Goal: Information Seeking & Learning: Learn about a topic

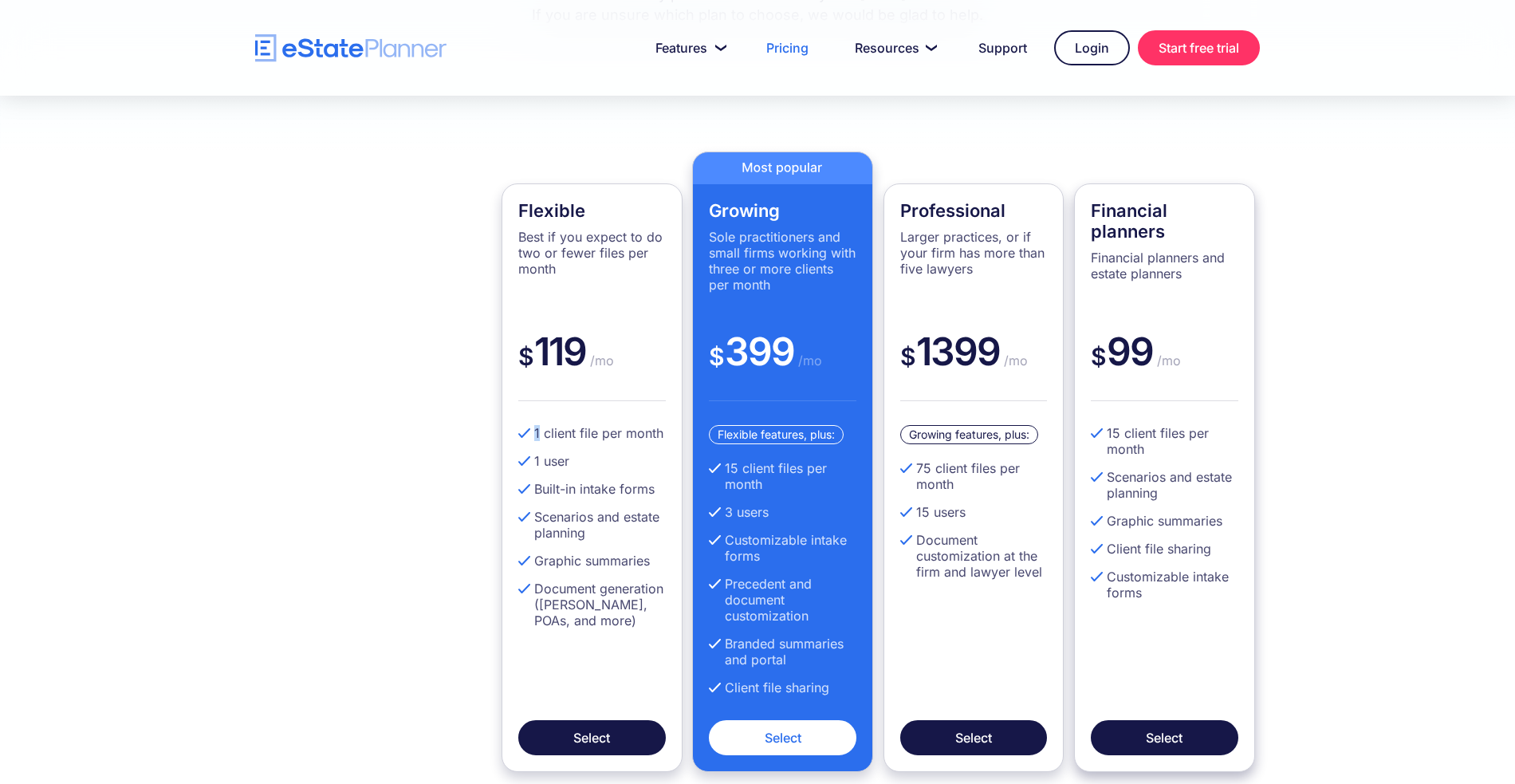
scroll to position [404, 0]
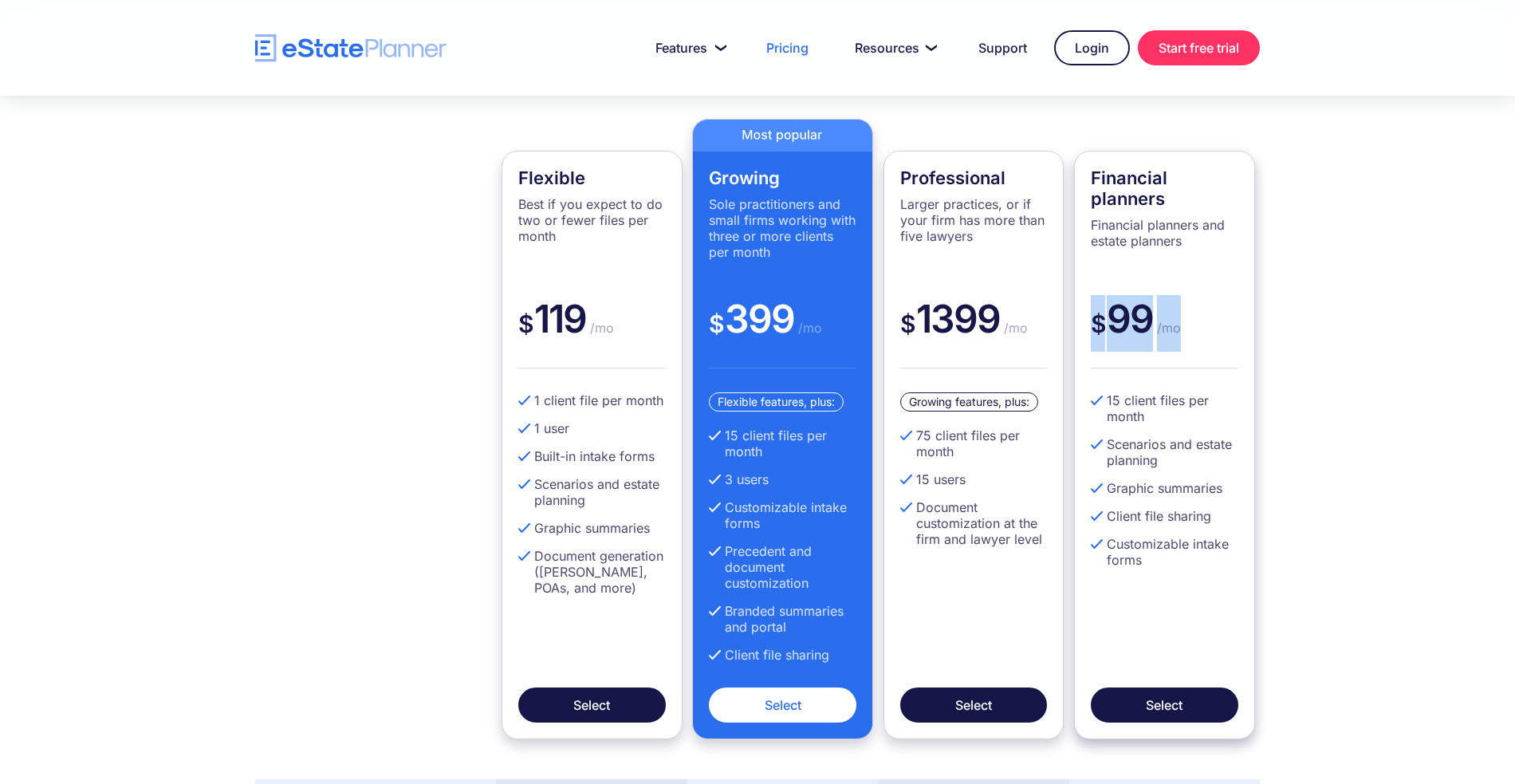
drag, startPoint x: 1089, startPoint y: 322, endPoint x: 1183, endPoint y: 326, distance: 94.1
click at [1183, 326] on div "$ 99 /mo" at bounding box center [1164, 332] width 147 height 74
drag, startPoint x: 1104, startPoint y: 400, endPoint x: 1173, endPoint y: 412, distance: 70.0
click at [1173, 412] on li "15 client files per month" at bounding box center [1164, 408] width 147 height 32
drag, startPoint x: 1126, startPoint y: 563, endPoint x: 1100, endPoint y: 548, distance: 30.0
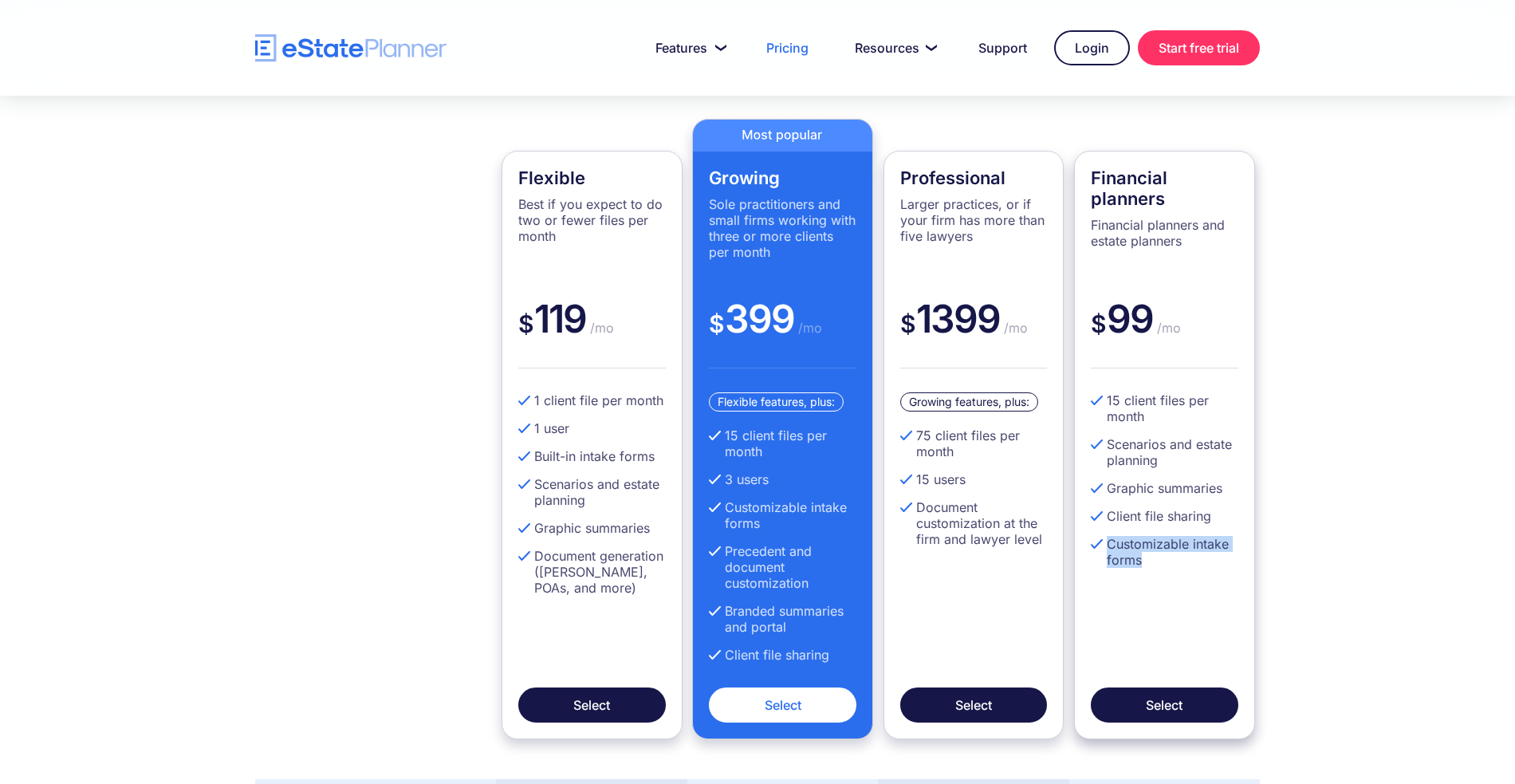
click at [1100, 548] on li "Customizable intake forms" at bounding box center [1164, 551] width 147 height 32
drag, startPoint x: 585, startPoint y: 305, endPoint x: 522, endPoint y: 315, distance: 63.8
click at [522, 315] on div "$ 119 /mo" at bounding box center [592, 332] width 147 height 74
drag, startPoint x: 544, startPoint y: 397, endPoint x: 529, endPoint y: 400, distance: 15.3
click at [529, 400] on li "1 client file per month" at bounding box center [592, 400] width 147 height 16
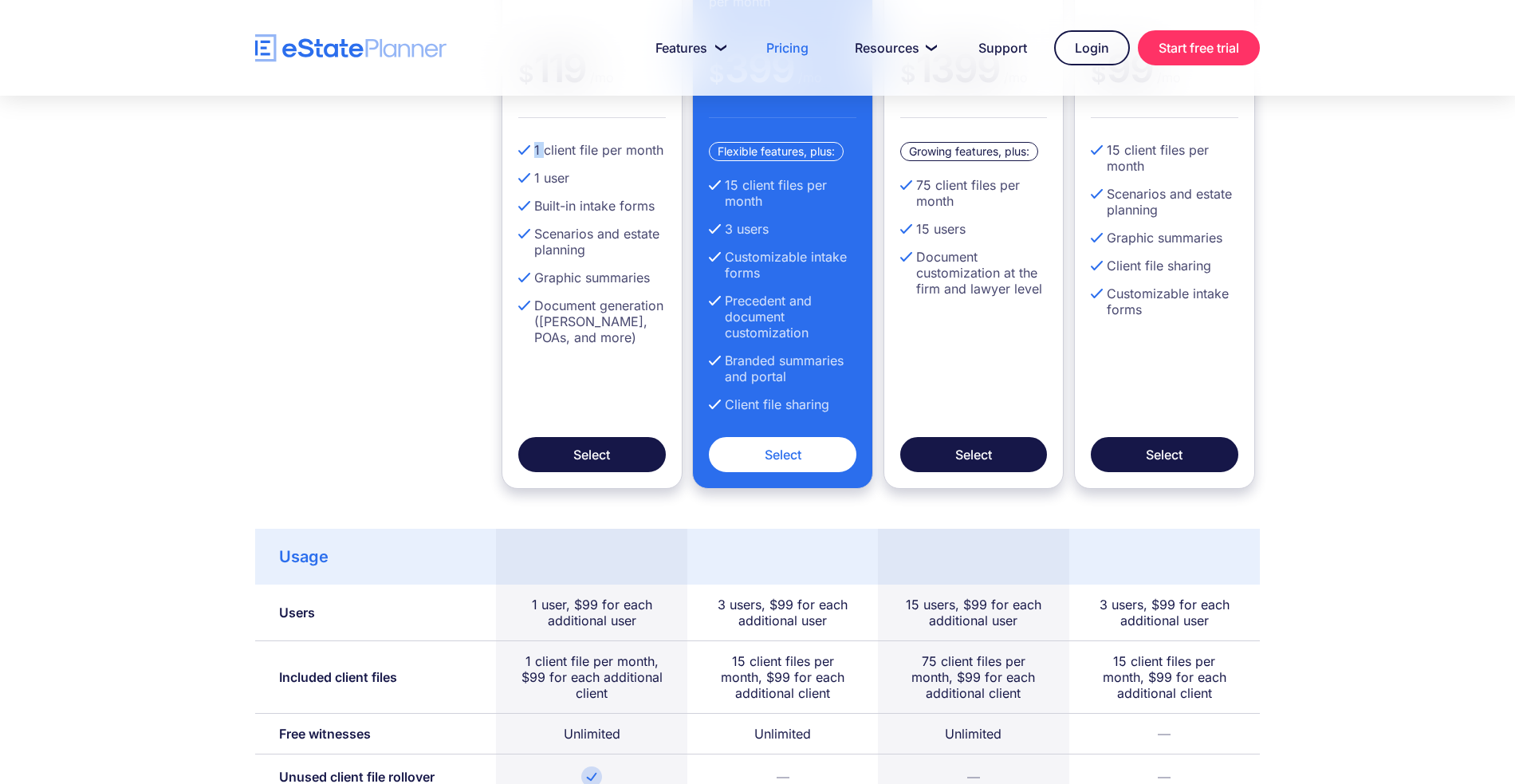
scroll to position [694, 0]
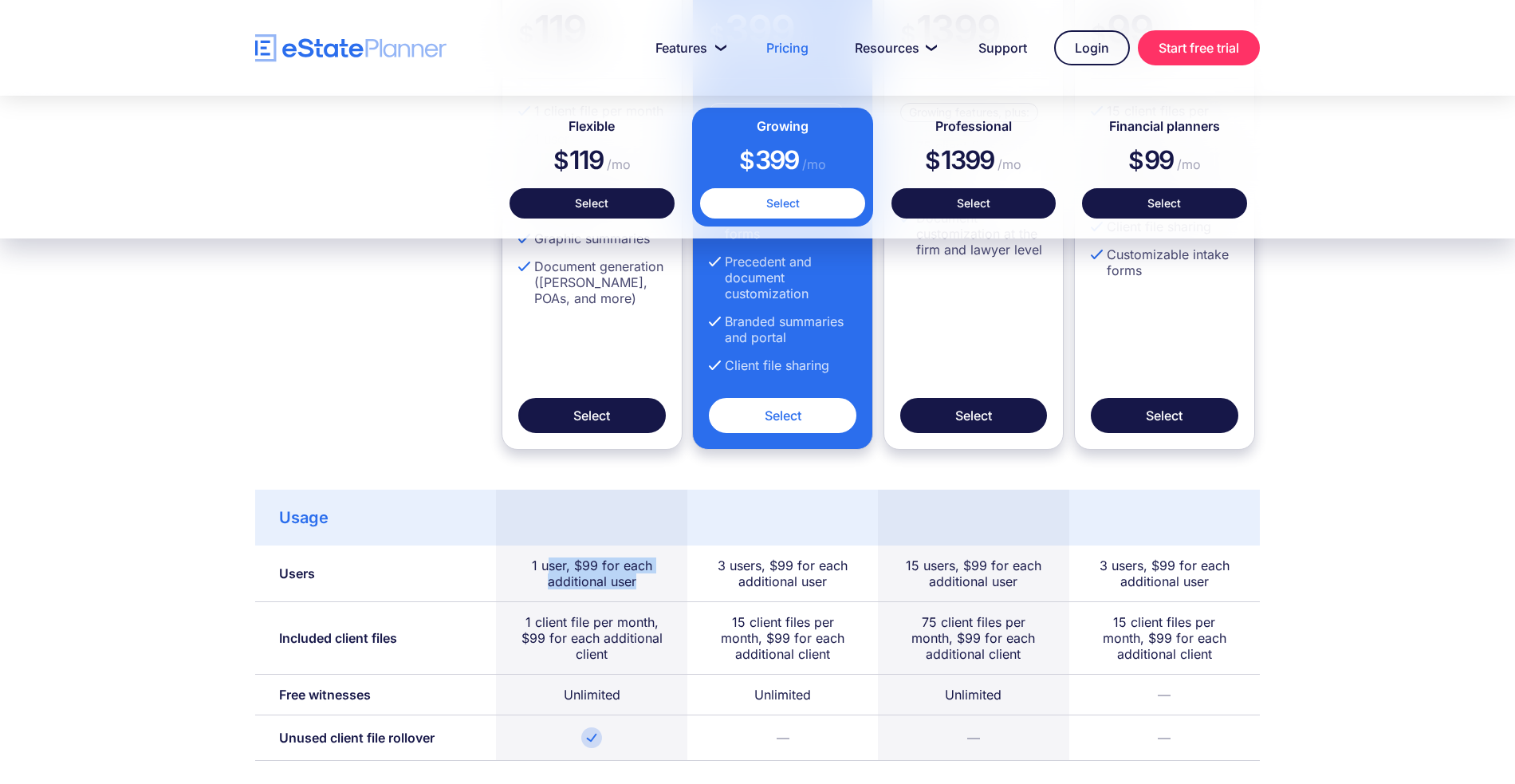
drag, startPoint x: 636, startPoint y: 580, endPoint x: 548, endPoint y: 562, distance: 89.8
click at [548, 562] on div "1 user, $99 for each additional user" at bounding box center [591, 573] width 143 height 32
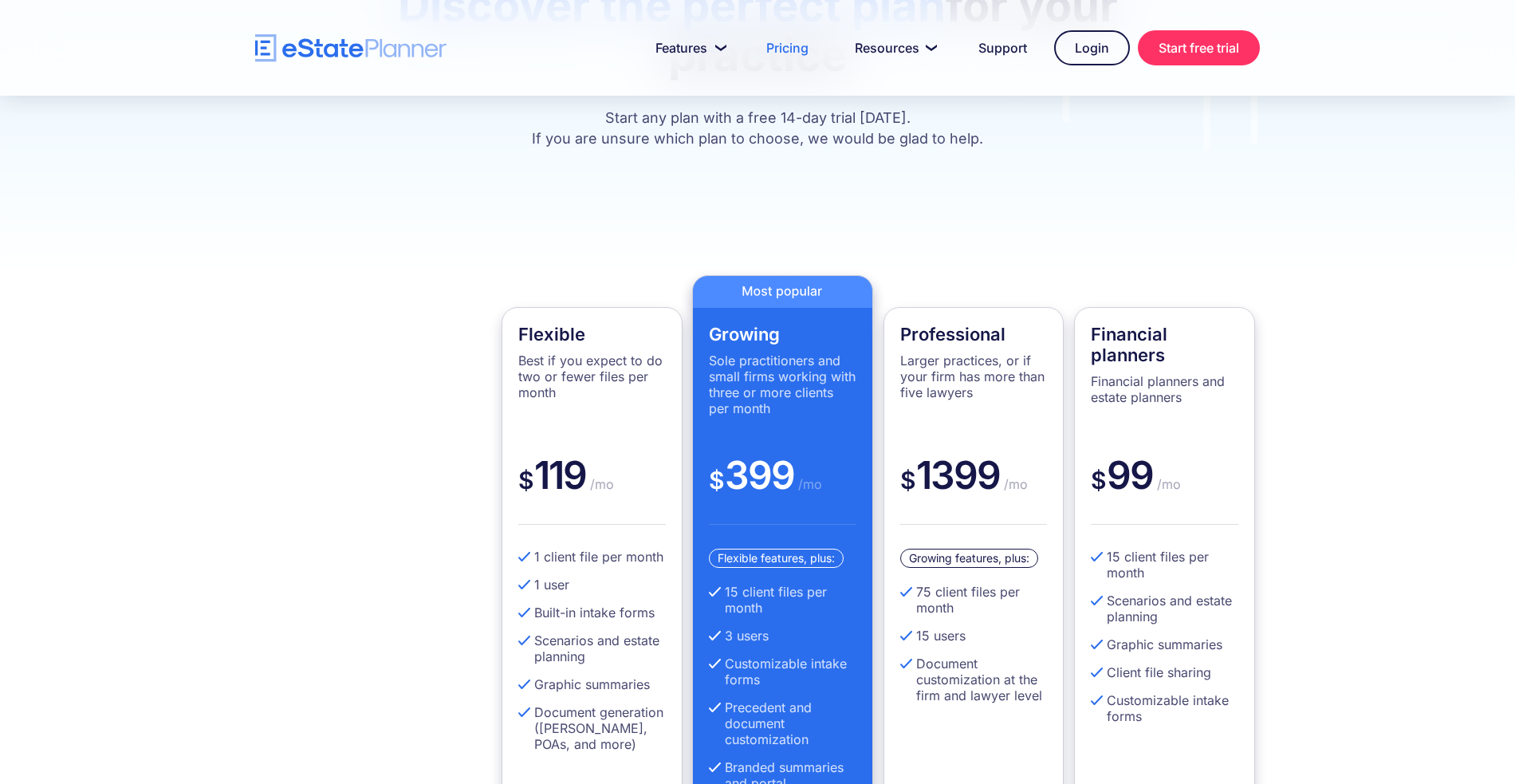
scroll to position [290, 0]
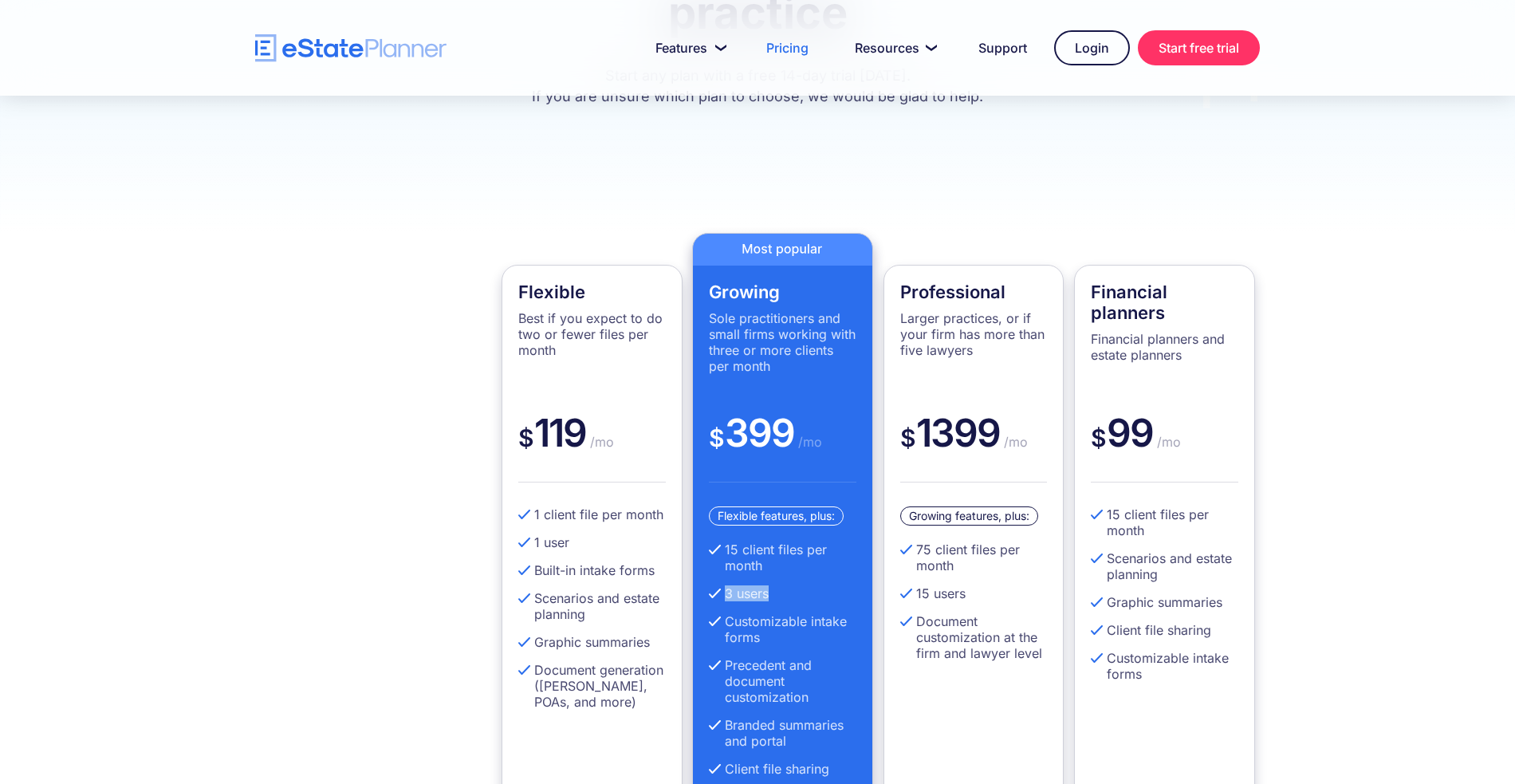
drag, startPoint x: 770, startPoint y: 598, endPoint x: 727, endPoint y: 596, distance: 43.0
click at [727, 596] on li "3 users" at bounding box center [782, 592] width 147 height 16
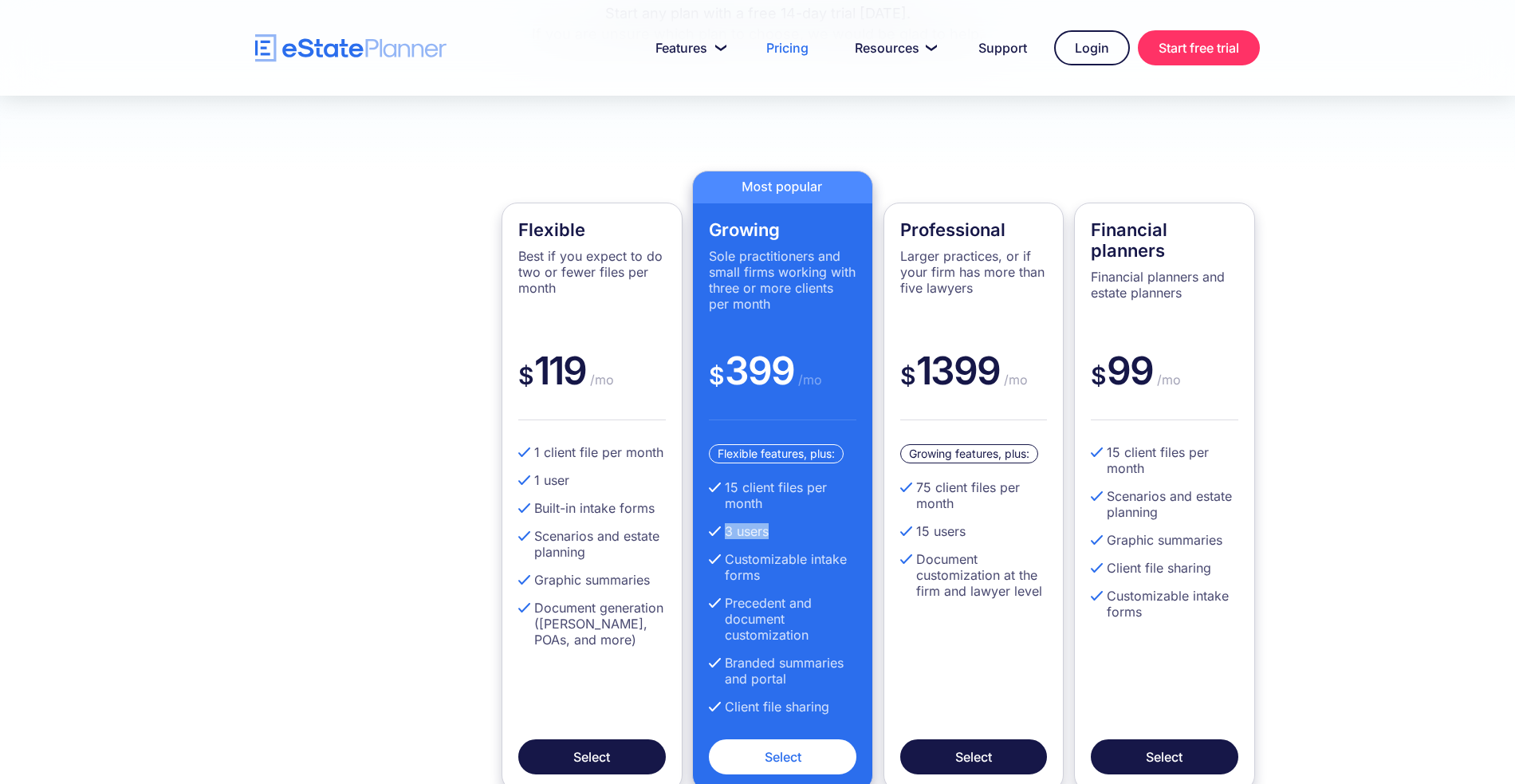
scroll to position [378, 0]
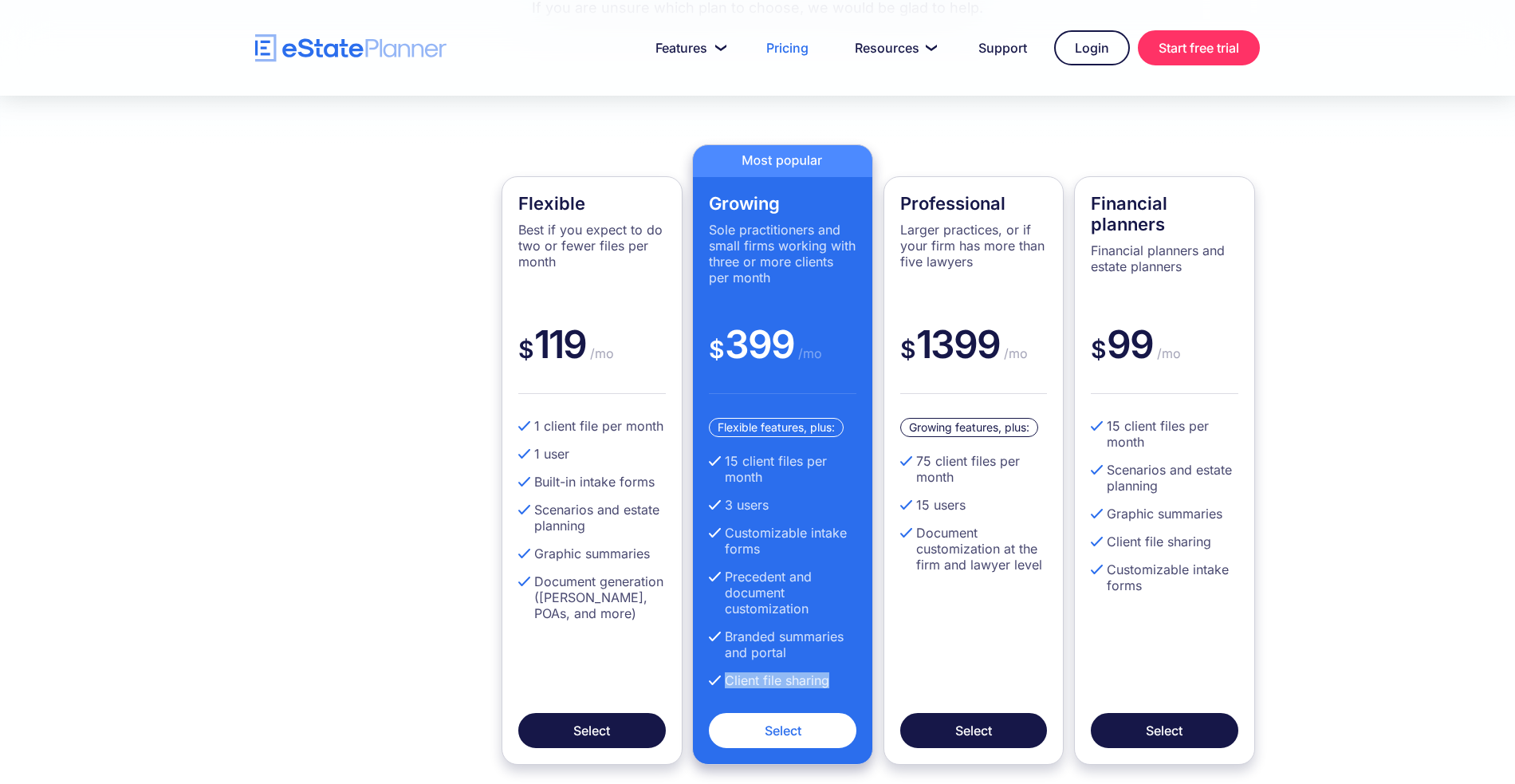
drag, startPoint x: 834, startPoint y: 678, endPoint x: 724, endPoint y: 684, distance: 110.2
click at [724, 684] on li "Client file sharing" at bounding box center [782, 679] width 147 height 16
click at [812, 641] on li "Branded summaries and portal" at bounding box center [782, 644] width 147 height 32
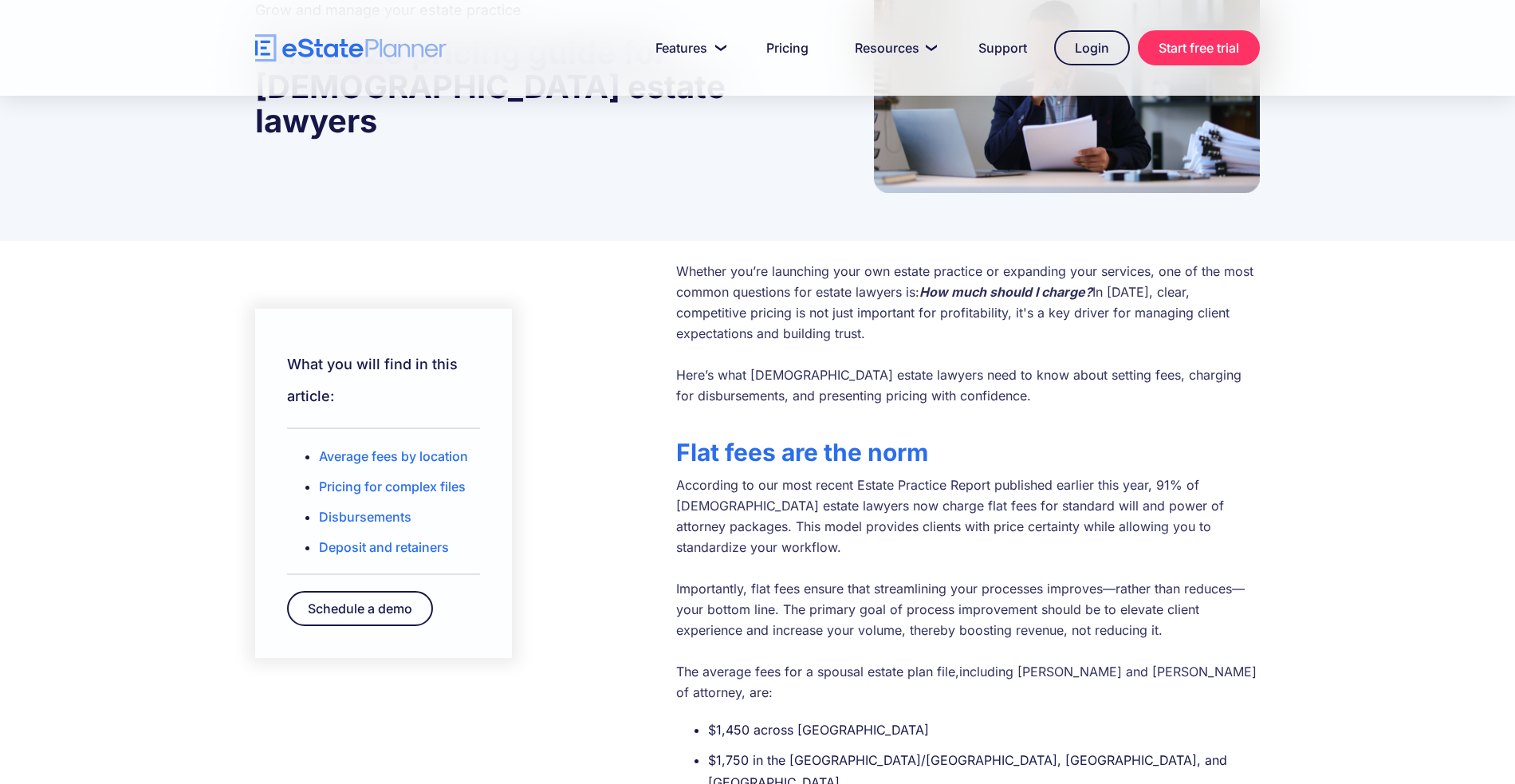
scroll to position [455, 0]
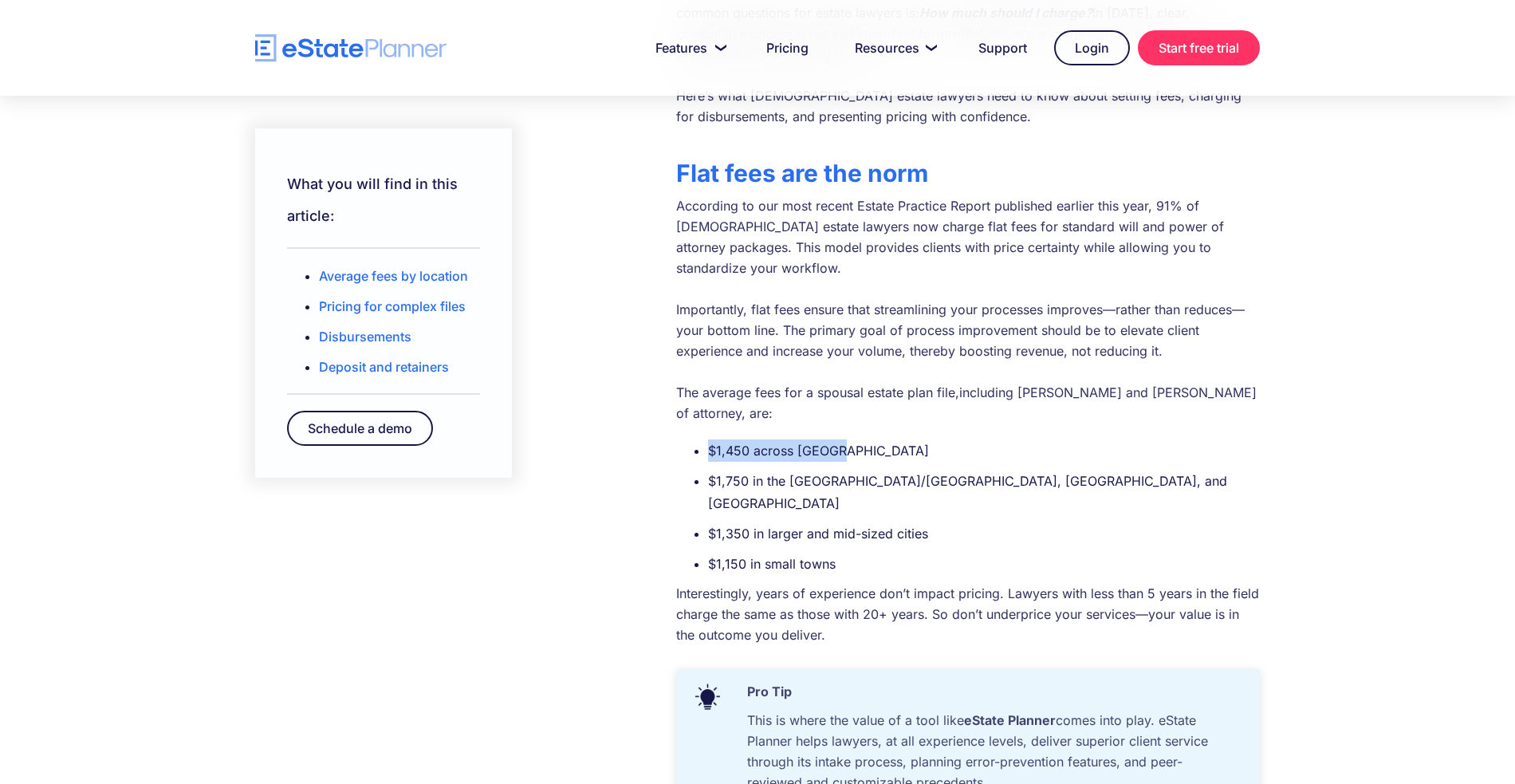
drag, startPoint x: 709, startPoint y: 410, endPoint x: 850, endPoint y: 406, distance: 141.1
click at [850, 439] on li "$1,450 across Canada" at bounding box center [983, 450] width 551 height 22
drag, startPoint x: 712, startPoint y: 437, endPoint x: 902, endPoint y: 433, distance: 190.0
click at [906, 469] on li "$1,750 in the Toronto/GTA, Metro Vancouver, and Calgary" at bounding box center [983, 492] width 551 height 44
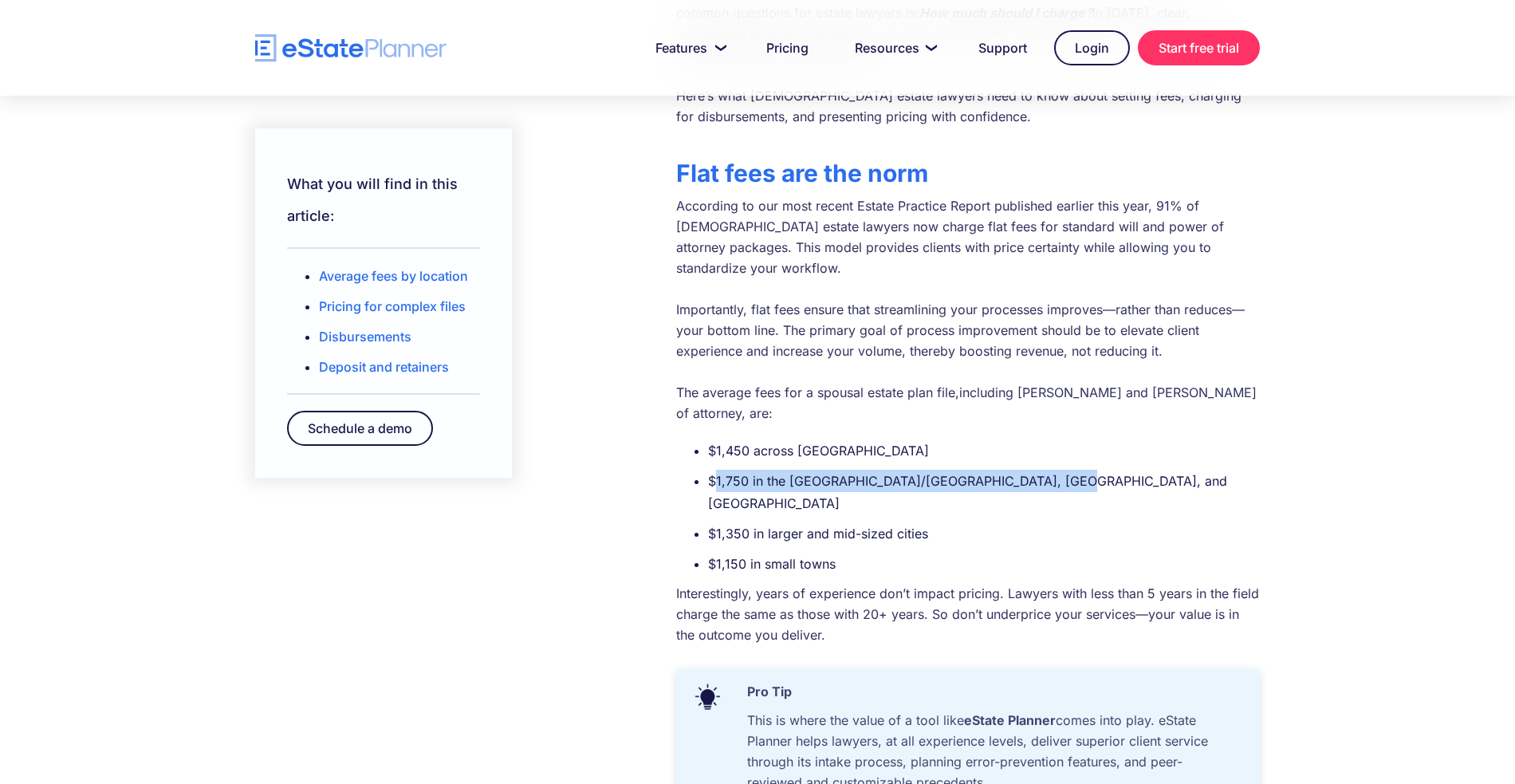
drag, startPoint x: 714, startPoint y: 437, endPoint x: 1091, endPoint y: 428, distance: 377.1
click at [1091, 469] on li "$1,750 in the Toronto/GTA, Metro Vancouver, and Calgary" at bounding box center [983, 492] width 551 height 44
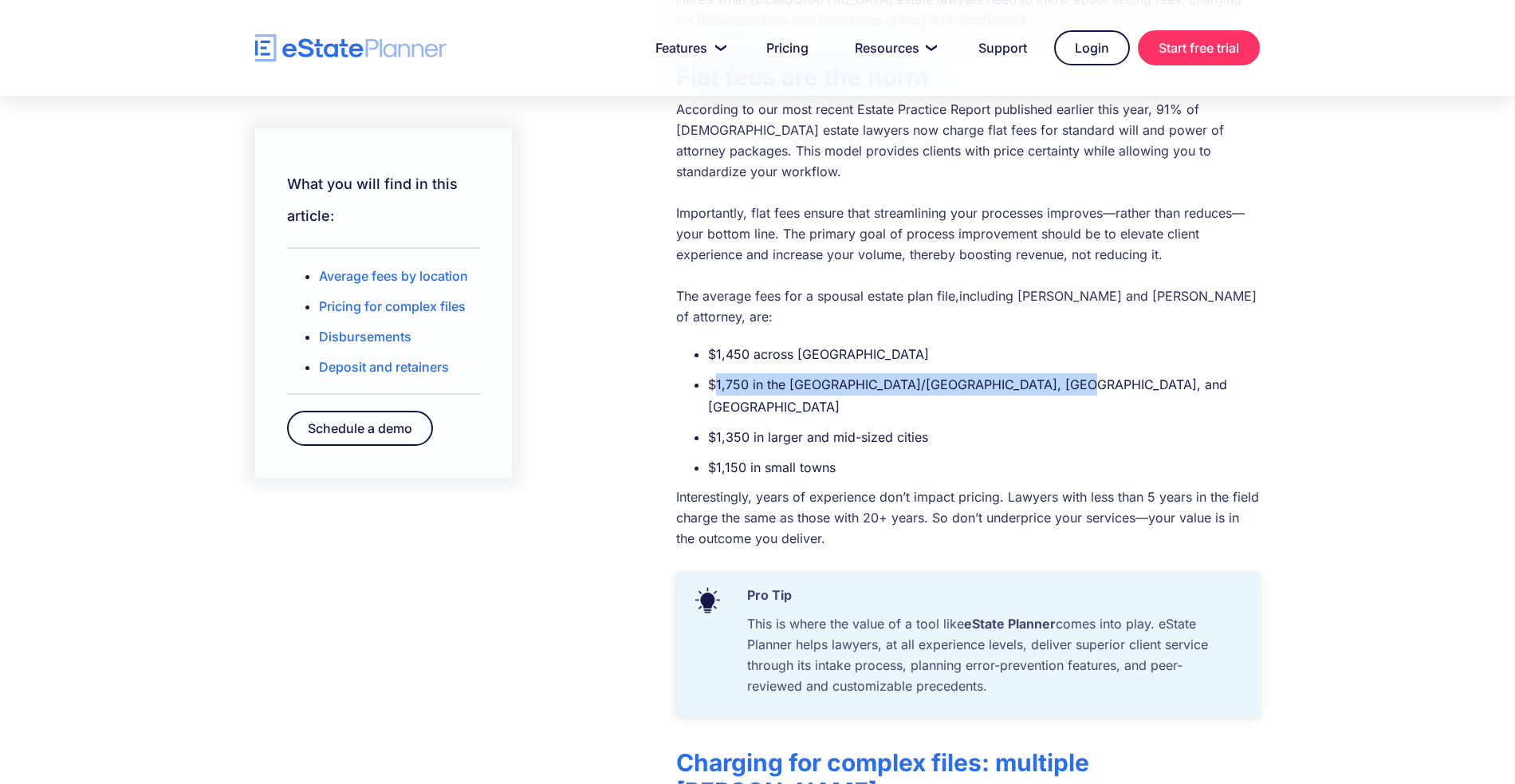
scroll to position [554, 0]
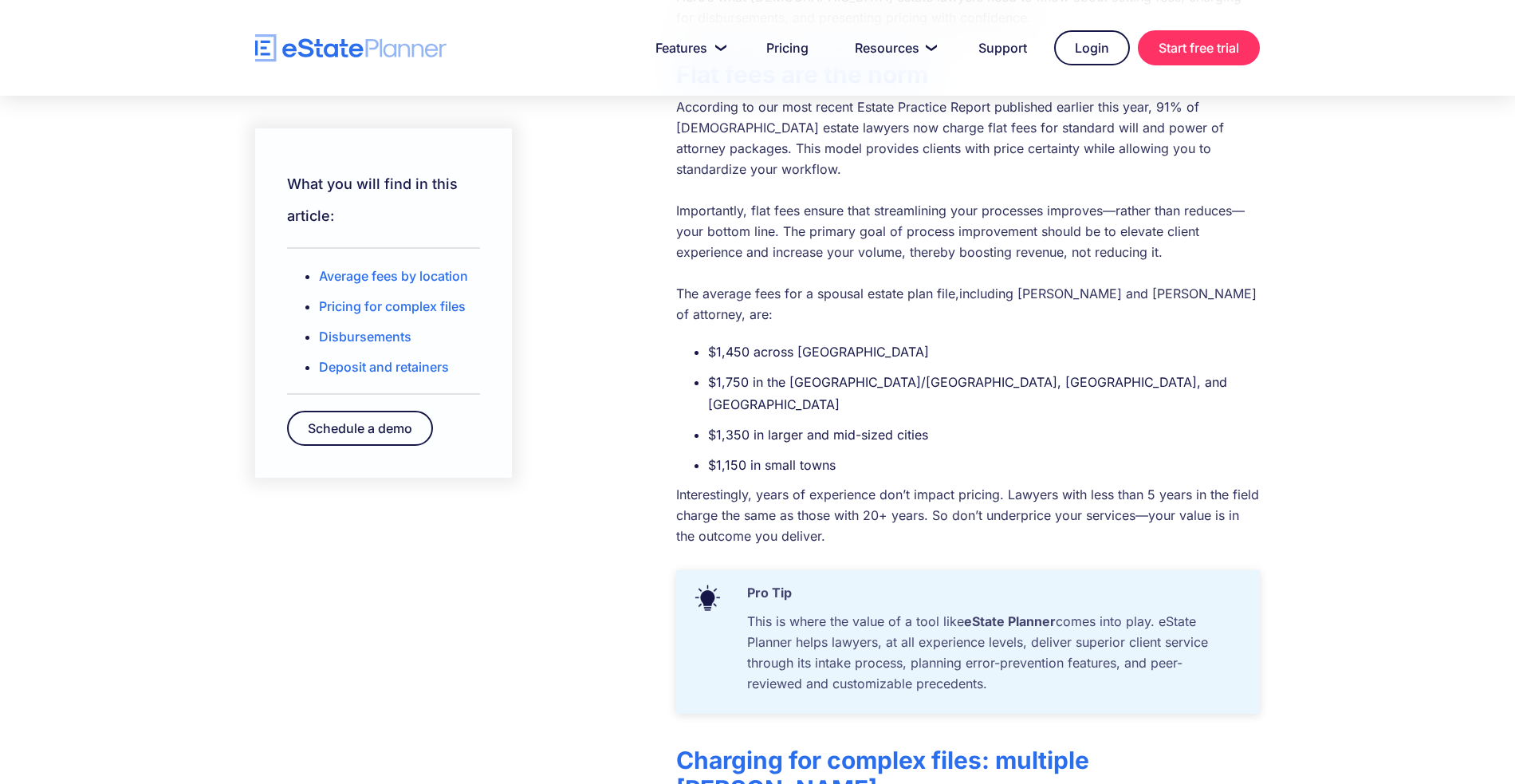
click at [1123, 353] on ul "$1,450 across Canada $1,750 in the Toronto/GTA, Metro Vancouver, and Calgary $1…" at bounding box center [968, 408] width 583 height 135
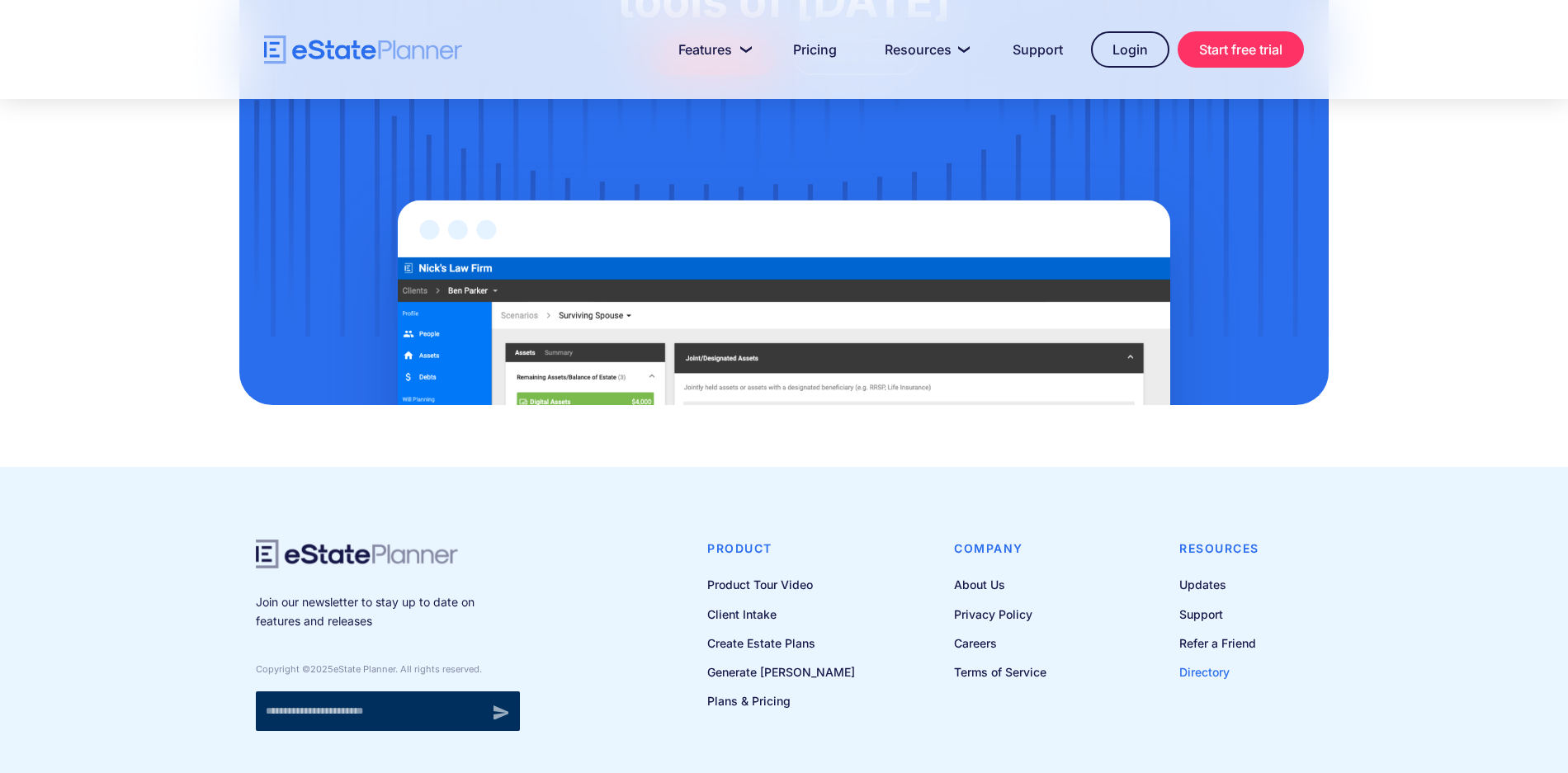
click at [1202, 661] on link "Directory" at bounding box center [1219, 671] width 80 height 20
